Goal: Task Accomplishment & Management: Use online tool/utility

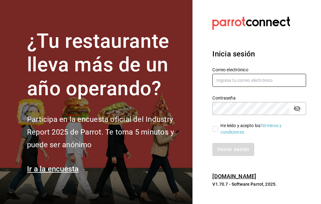
type input "mochomos.puebla@grupocosteno.com"
click at [213, 129] on input "He leído y acepto los Términos y condiciones." at bounding box center [215, 129] width 6 height 6
checkbox input "true"
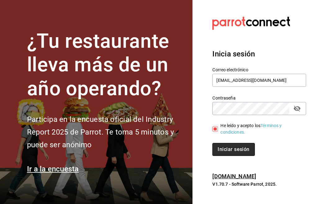
click at [224, 147] on button "Iniciar sesión" at bounding box center [233, 149] width 42 height 13
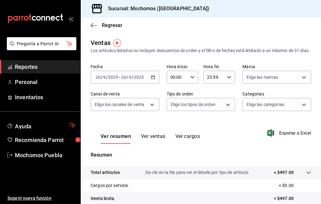
click at [151, 79] on \(Stroke\) "button" at bounding box center [153, 77] width 4 height 3
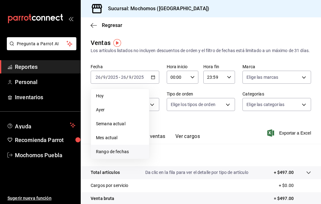
click at [131, 155] on span "Rango de fechas" at bounding box center [120, 151] width 48 height 7
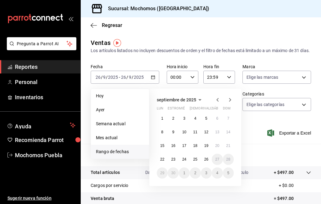
click at [131, 155] on span "Rango de fechas" at bounding box center [120, 151] width 48 height 7
click at [206, 161] on abbr "26" at bounding box center [206, 159] width 4 height 4
click at [194, 161] on abbr "25" at bounding box center [195, 159] width 4 height 4
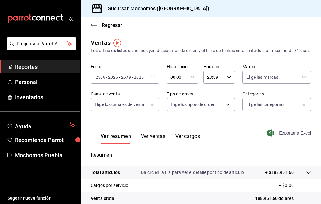
click at [278, 136] on span "Exportar a Excel" at bounding box center [289, 132] width 42 height 7
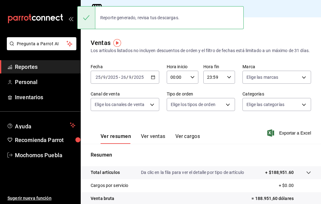
click at [276, 27] on div "Regresar" at bounding box center [201, 25] width 240 height 16
